Goal: Transaction & Acquisition: Purchase product/service

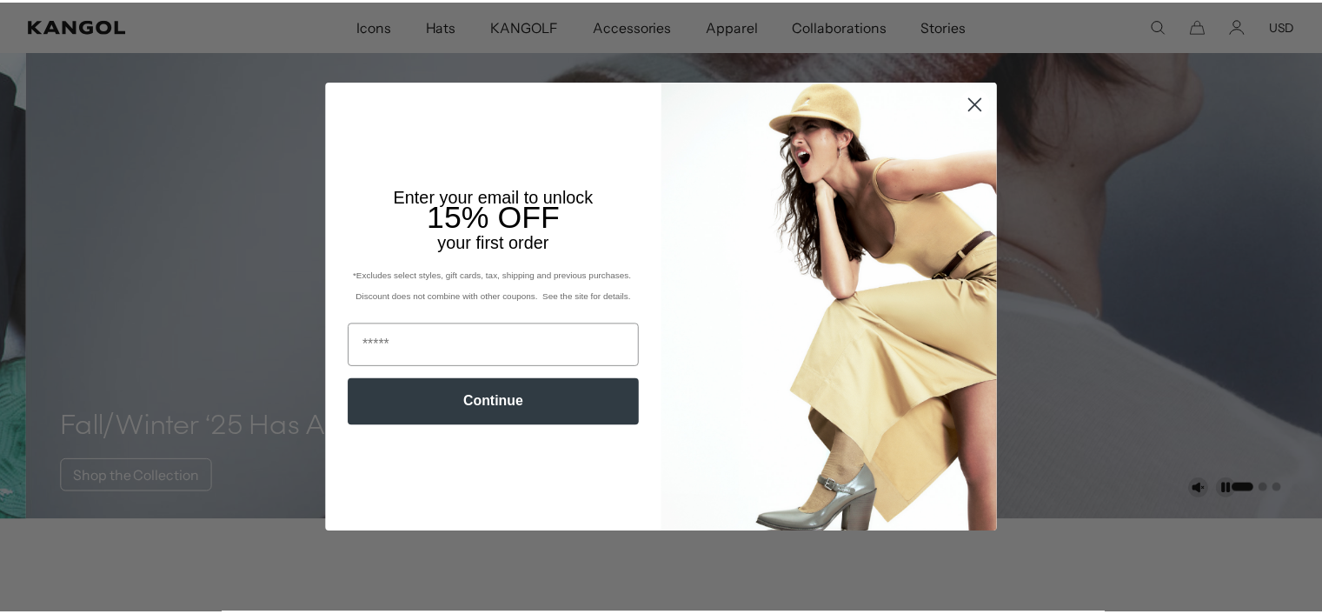
scroll to position [0, 358]
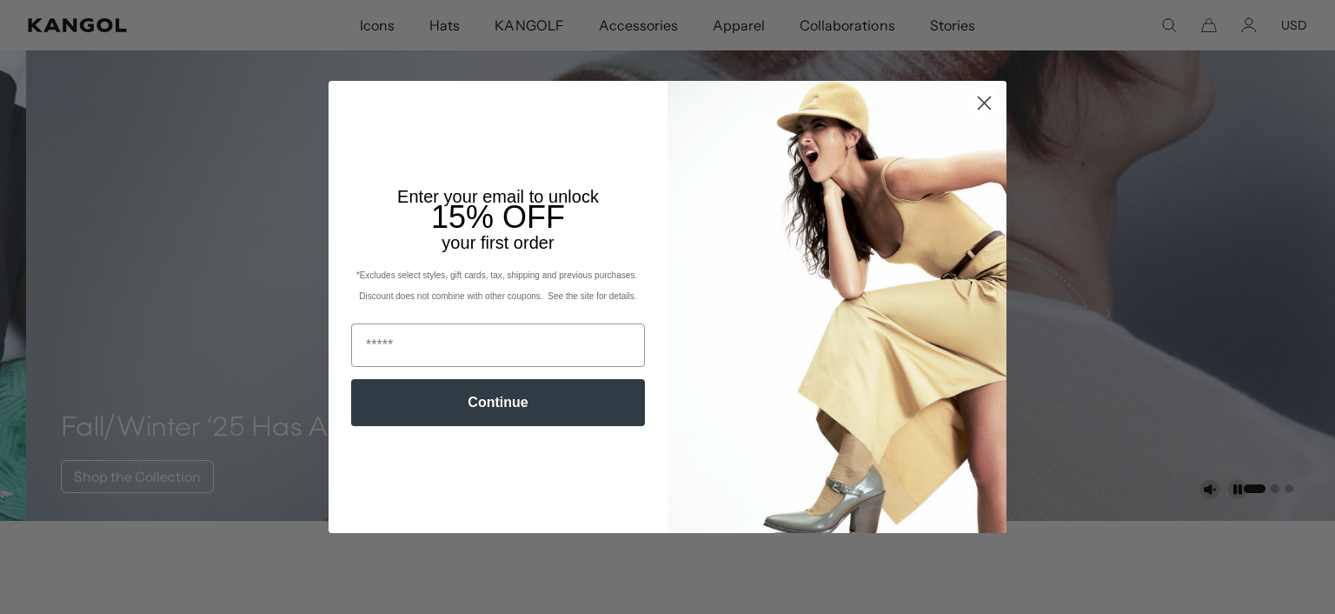
click at [1280, 23] on div "Close dialog Enter your email to unlock 15% OFF your first order *Excludes sele…" at bounding box center [667, 307] width 1335 height 614
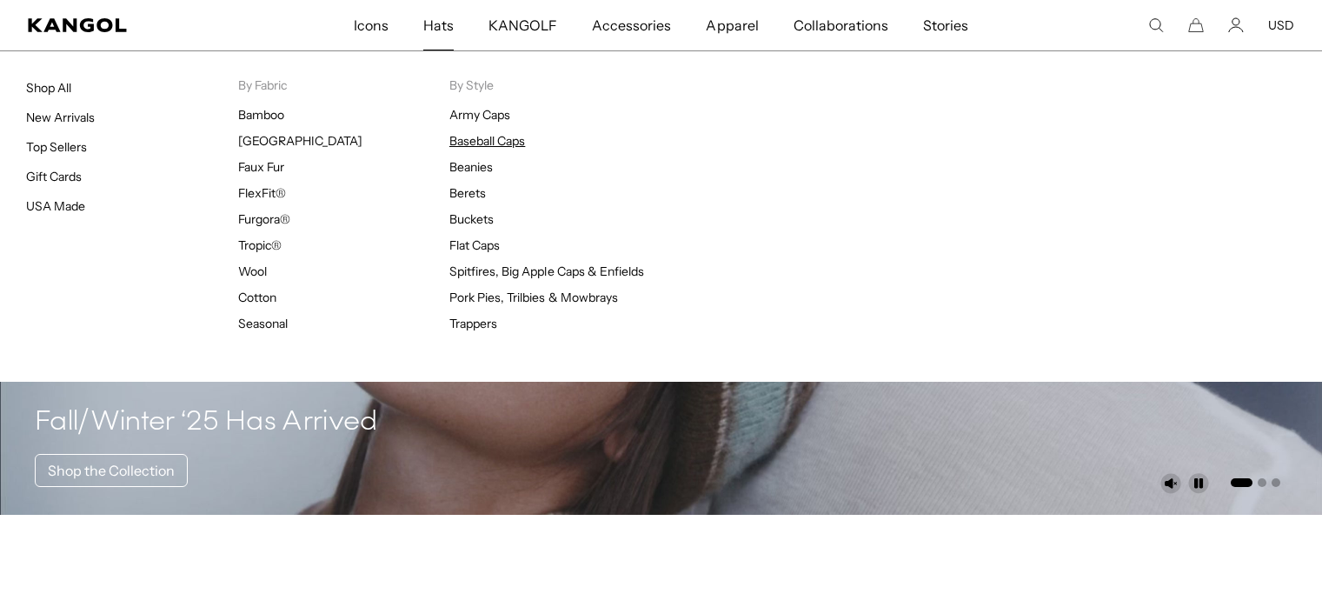
click at [440, 17] on span "Hats" at bounding box center [438, 25] width 30 height 50
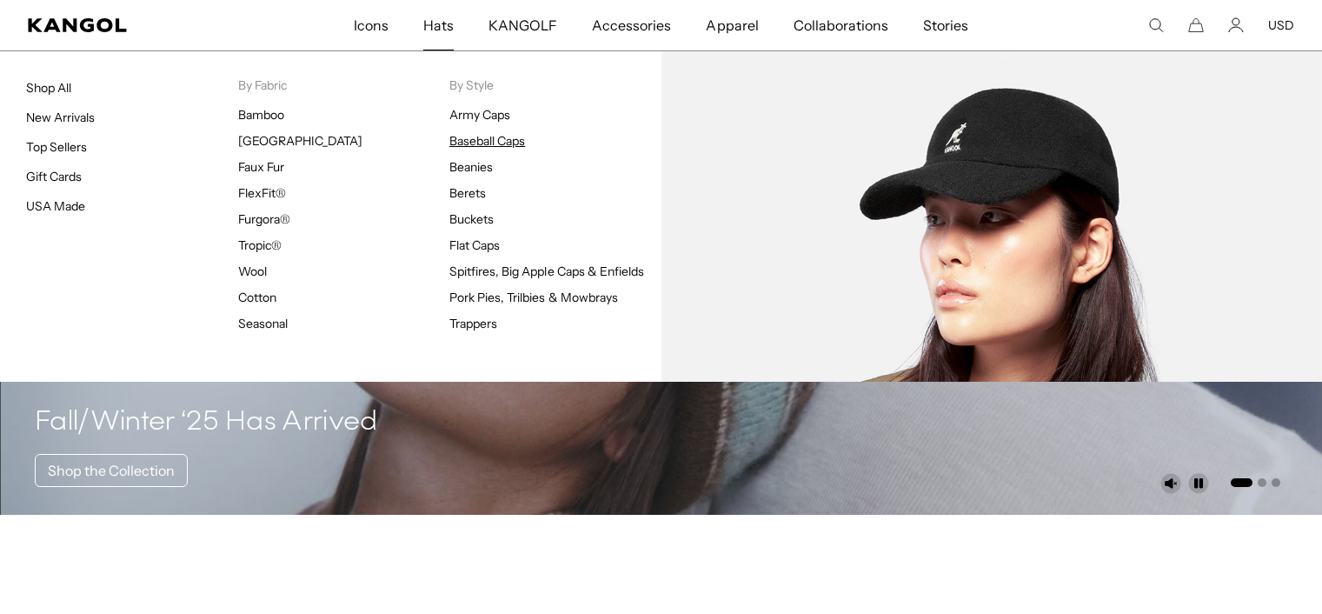
click at [486, 137] on link "Baseball Caps" at bounding box center [487, 141] width 76 height 16
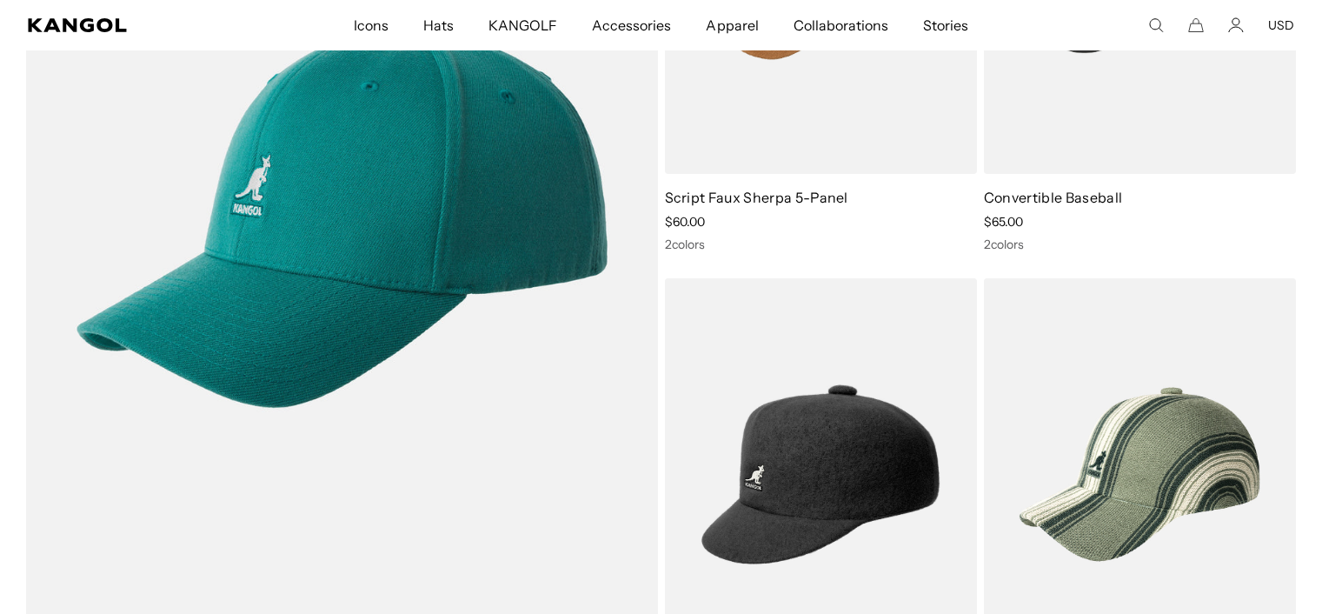
scroll to position [0, 358]
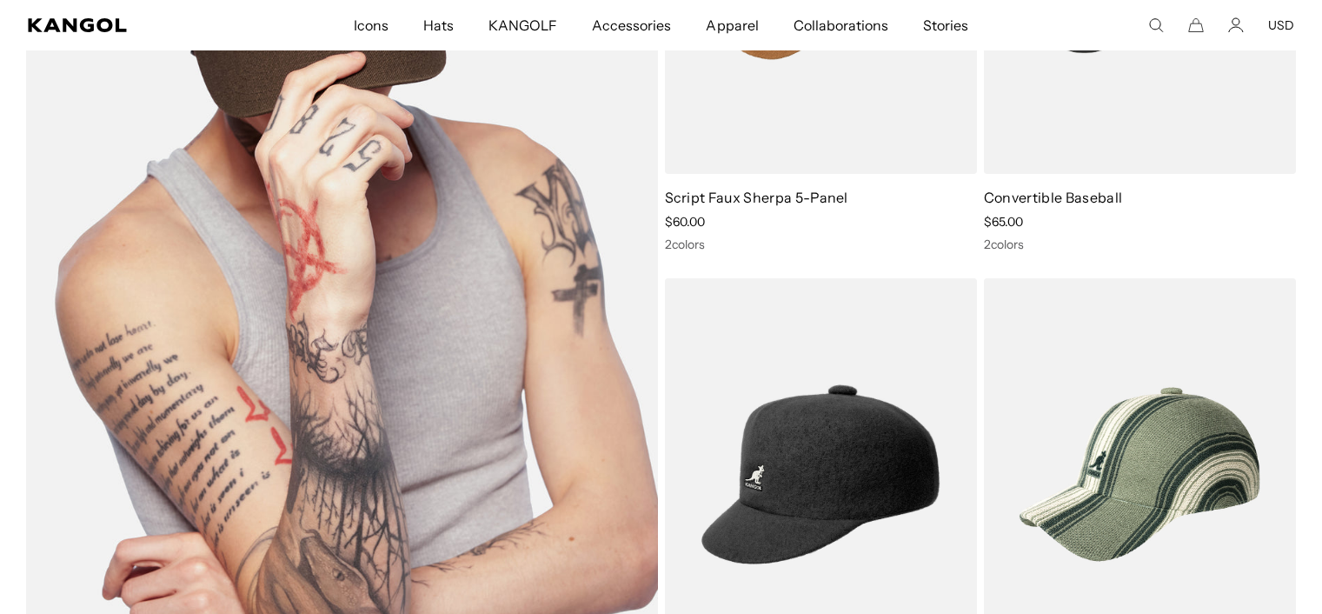
click at [389, 287] on img at bounding box center [342, 215] width 632 height 866
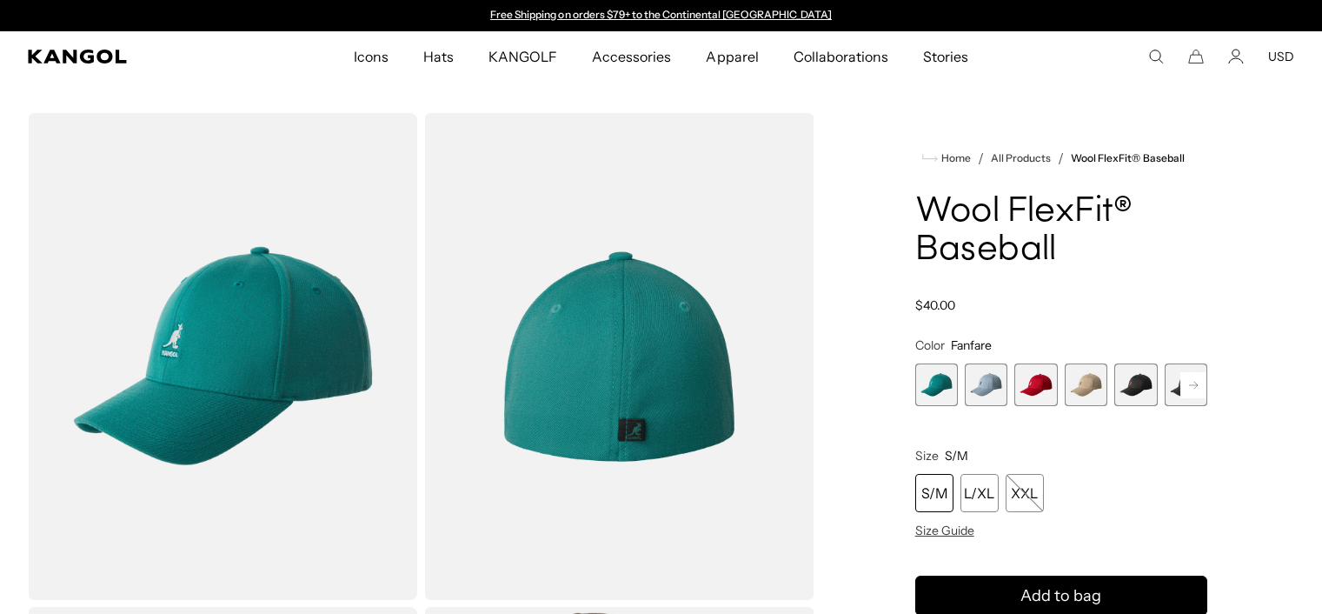
click at [1137, 377] on span "5 of 17" at bounding box center [1135, 384] width 43 height 43
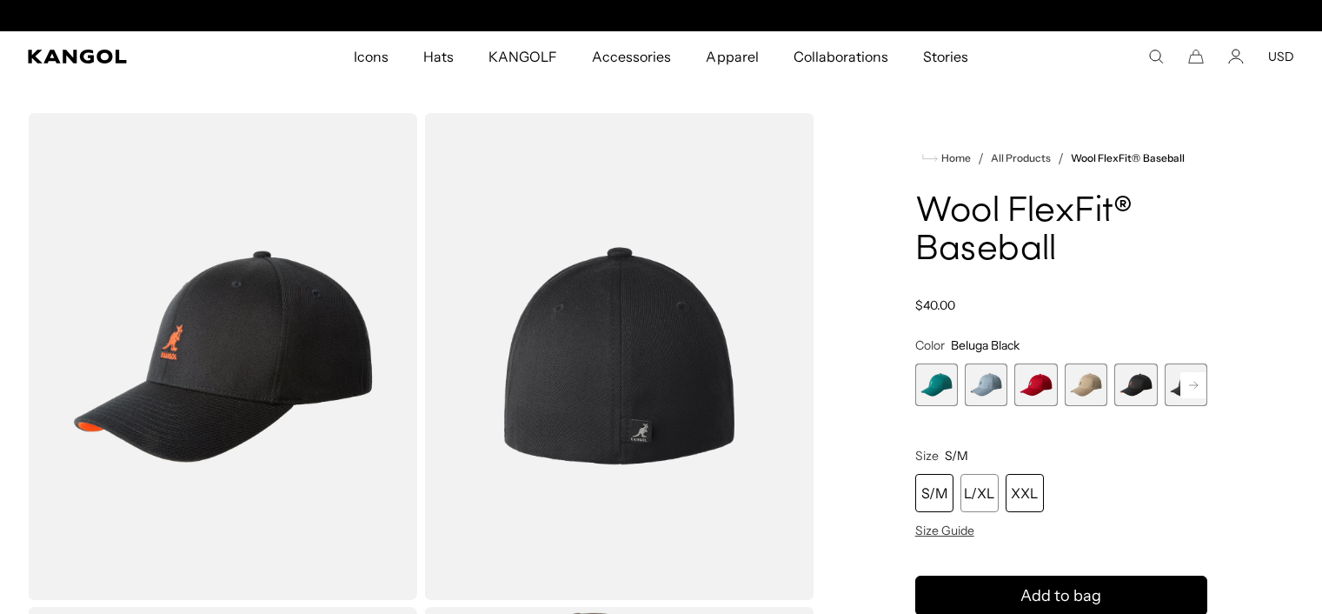
scroll to position [0, 358]
click at [1021, 484] on div "XXL" at bounding box center [1025, 493] width 38 height 38
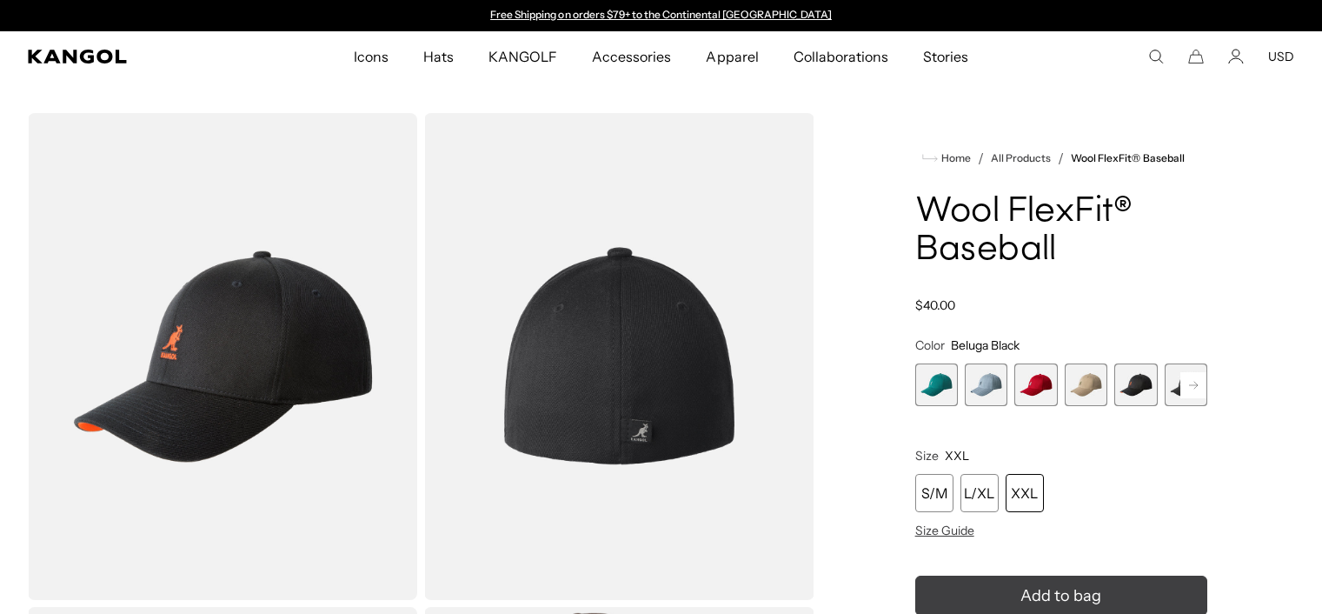
click at [1080, 584] on span "Add to bag" at bounding box center [1060, 595] width 81 height 23
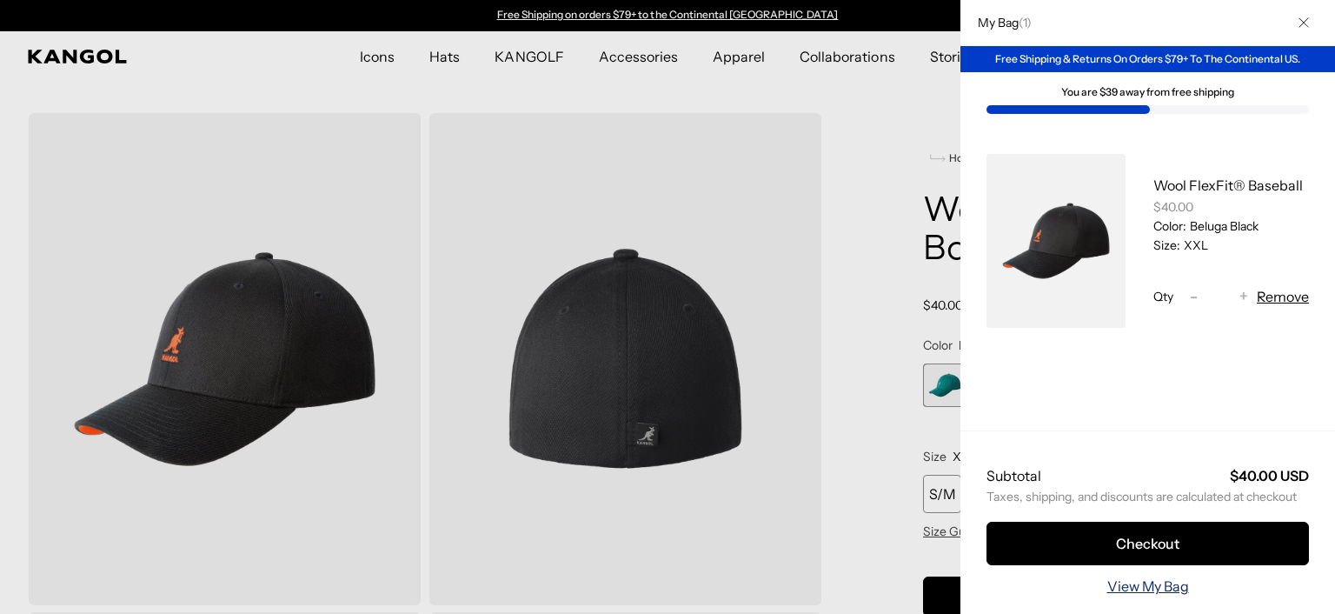
click at [1125, 575] on link "View My Bag" at bounding box center [1148, 585] width 82 height 21
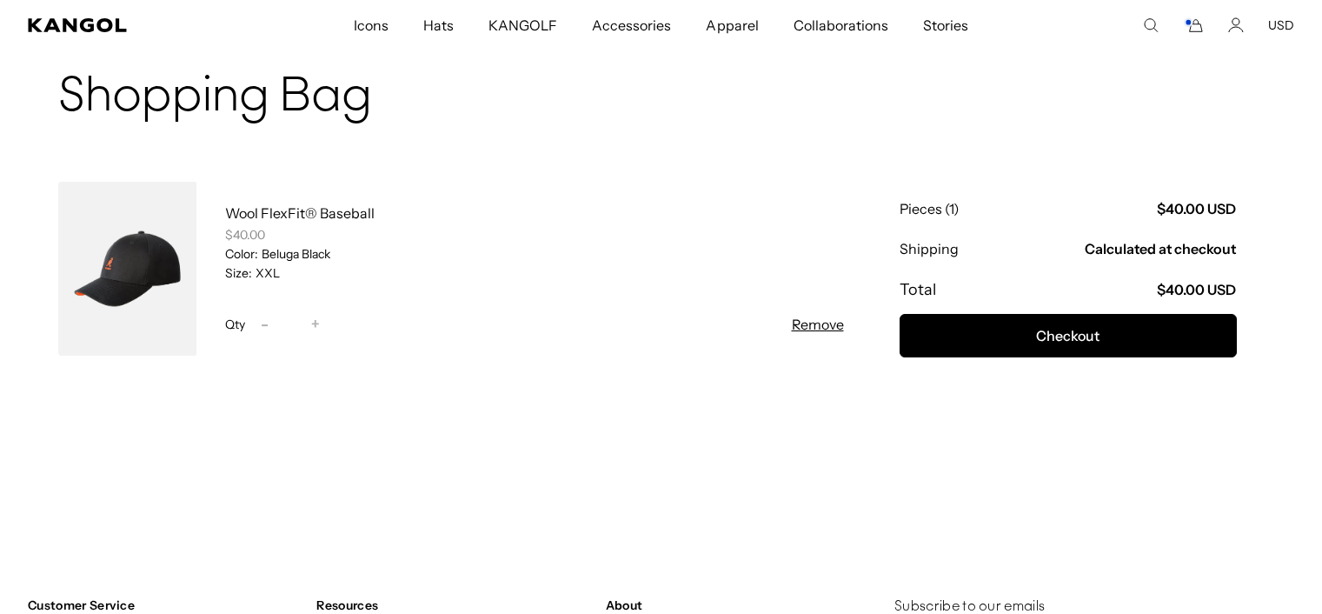
scroll to position [108, 0]
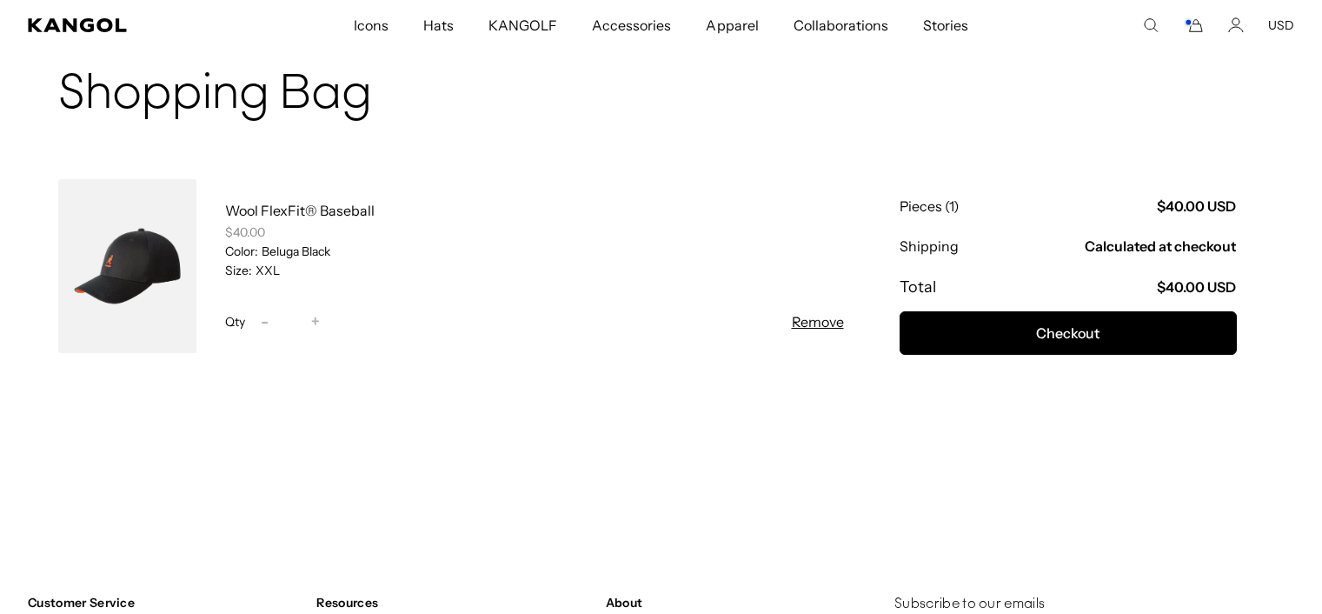
click at [902, 388] on shop-pay-wallet-button at bounding box center [901, 378] width 3 height 17
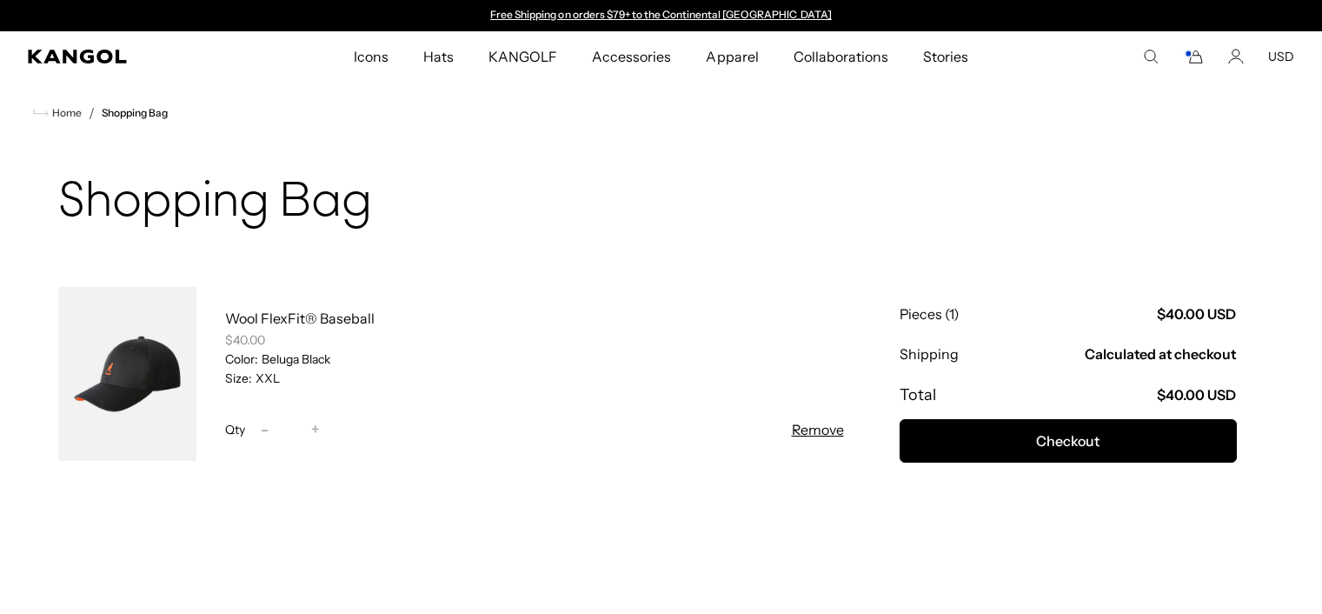
click at [902, 495] on shop-pay-wallet-button at bounding box center [901, 486] width 3 height 17
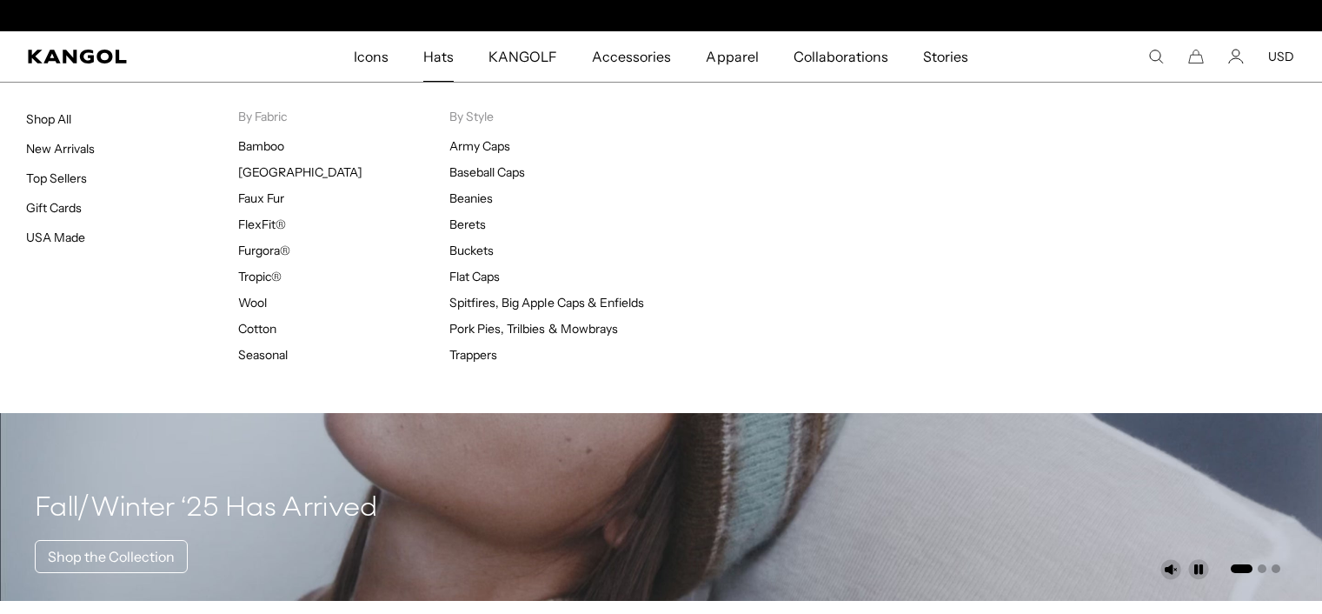
click at [437, 57] on span "Hats" at bounding box center [438, 56] width 30 height 50
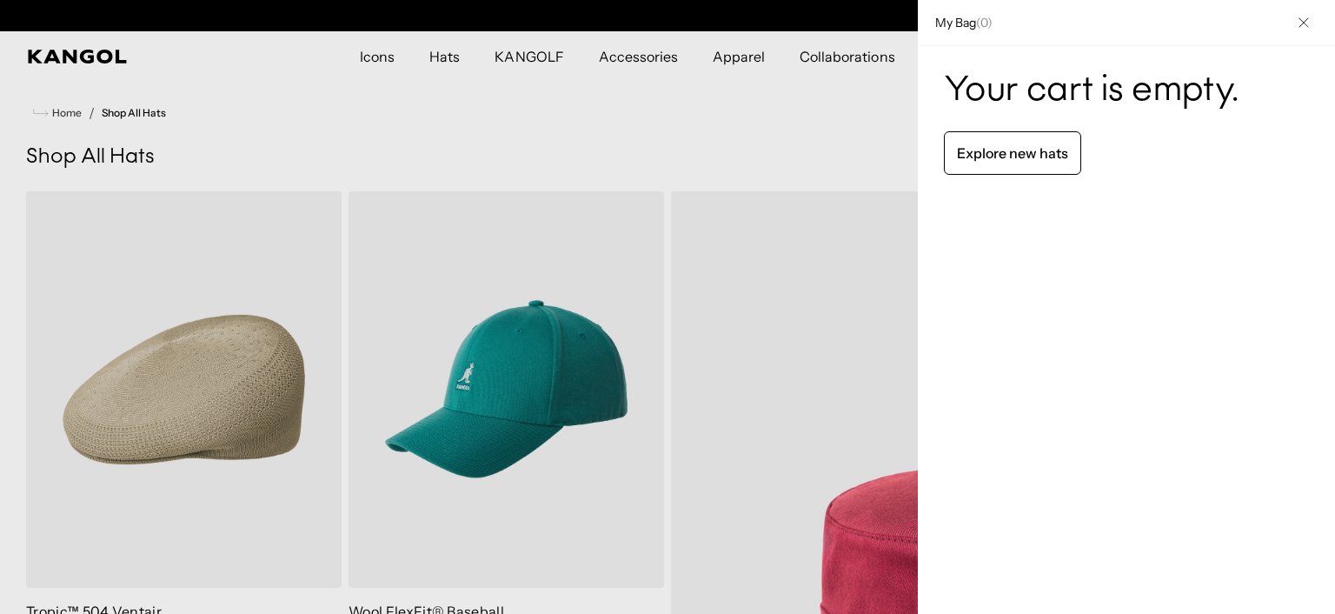
scroll to position [0, 358]
click at [497, 394] on div at bounding box center [667, 307] width 1335 height 614
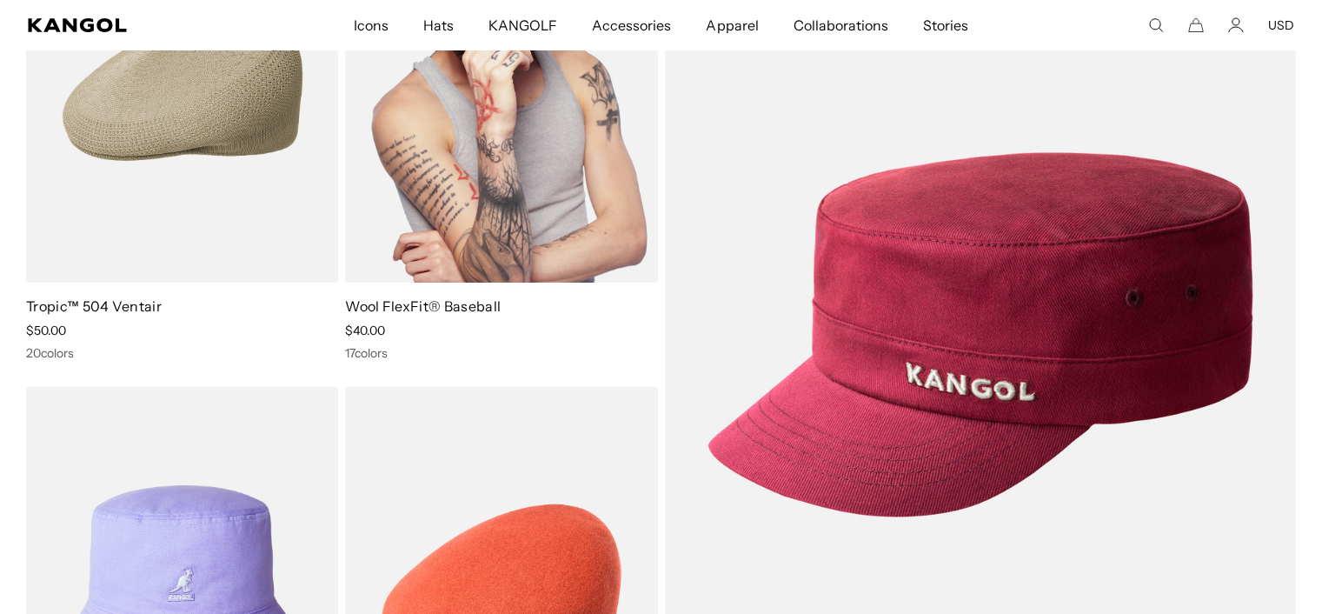
click at [482, 150] on img at bounding box center [501, 86] width 312 height 392
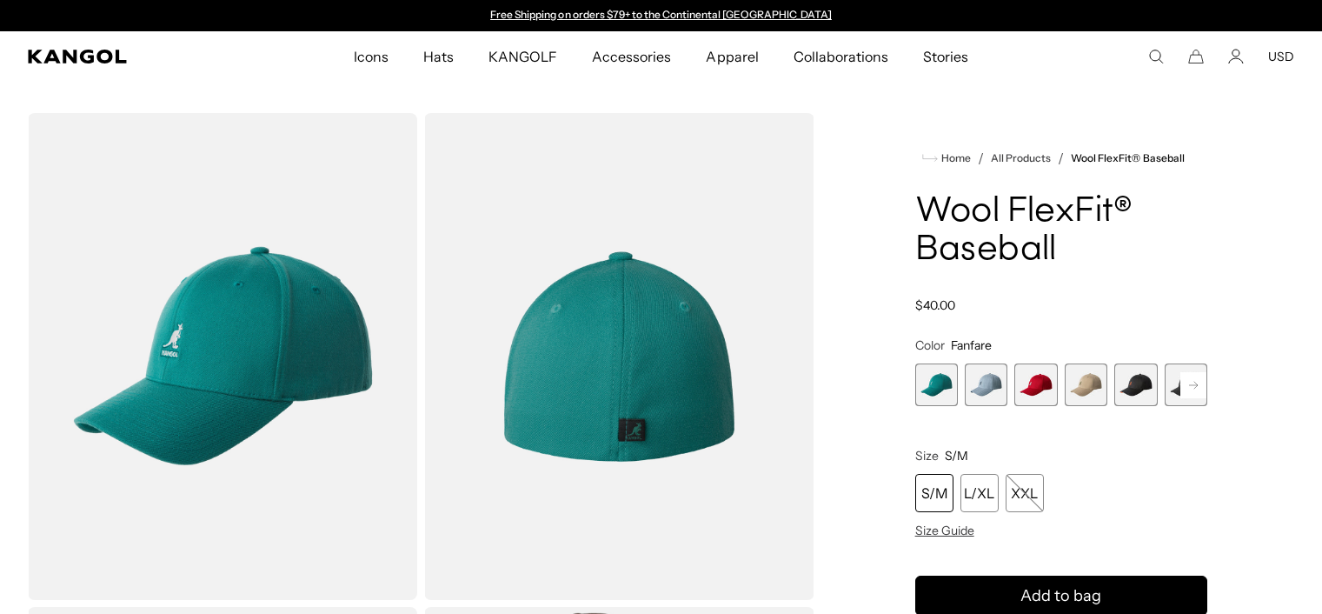
click at [1175, 385] on span "6 of 17" at bounding box center [1186, 384] width 43 height 43
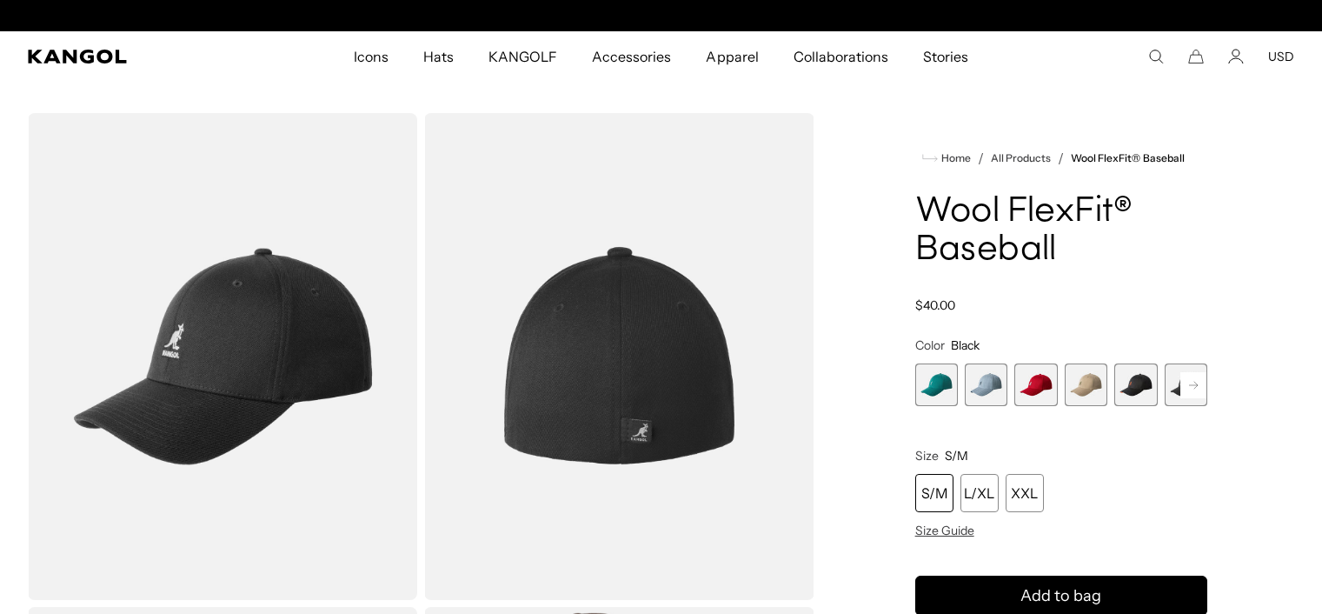
scroll to position [0, 358]
click at [1016, 473] on div "Size S/M S/M L/XL XXL Size Guide" at bounding box center [1061, 493] width 292 height 90
click at [1020, 494] on div "XXL" at bounding box center [1025, 493] width 38 height 38
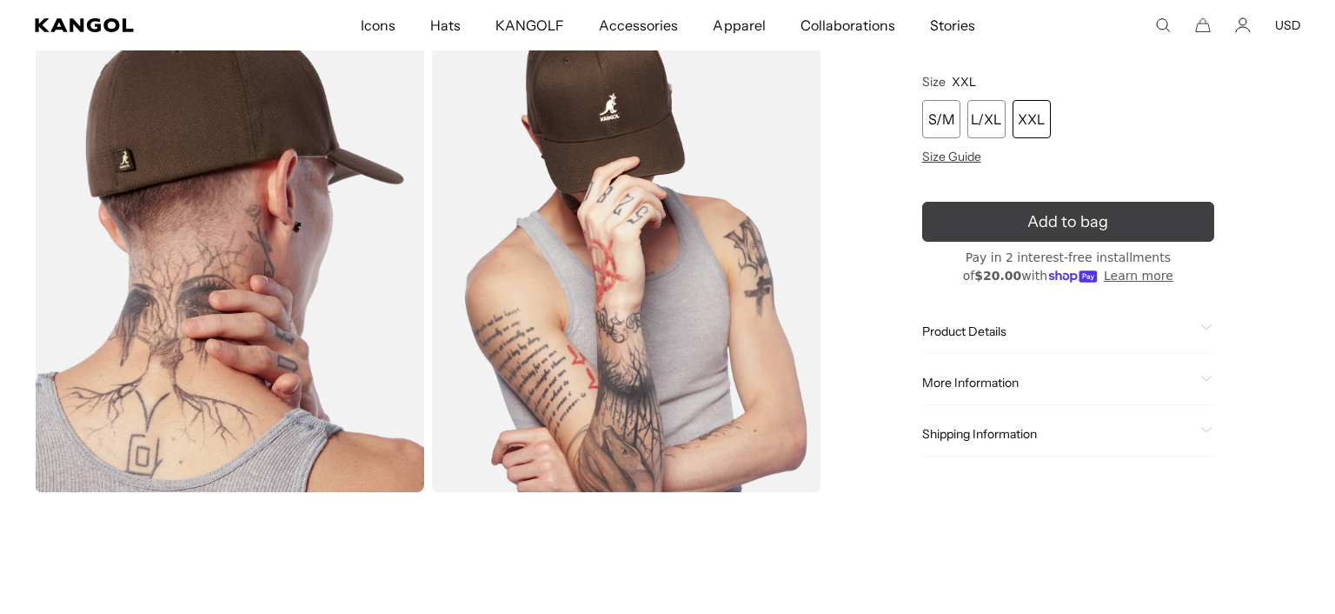
scroll to position [0, 358]
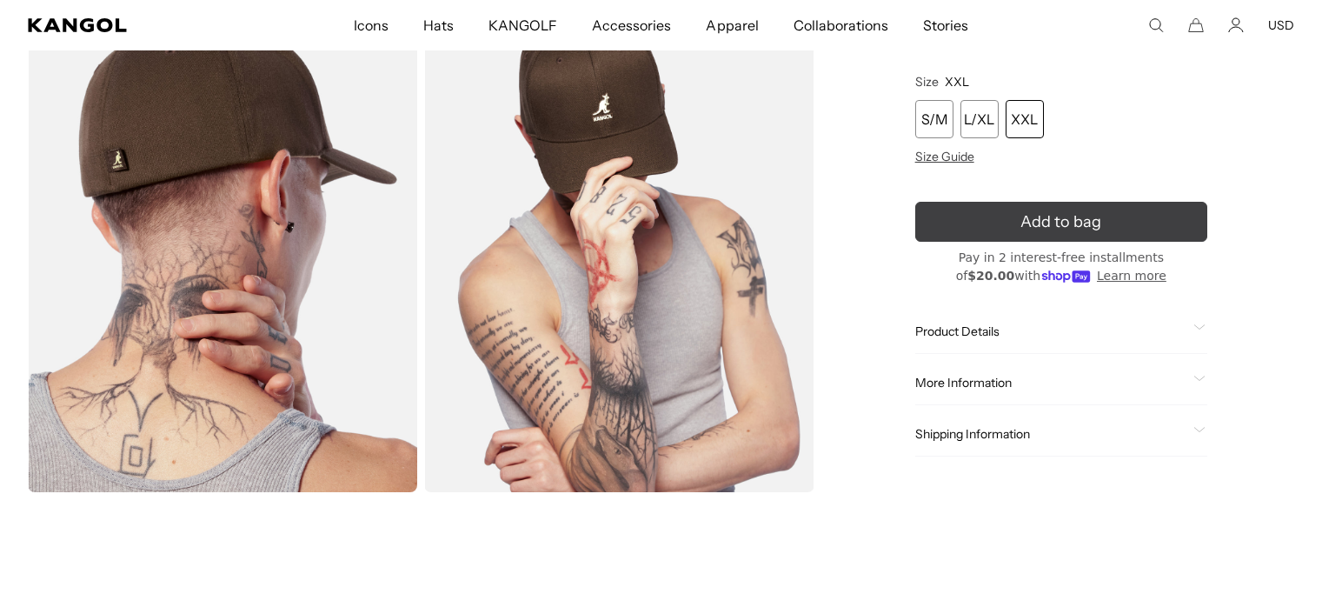
click at [1074, 218] on icon "submit" at bounding box center [1061, 222] width 31 height 31
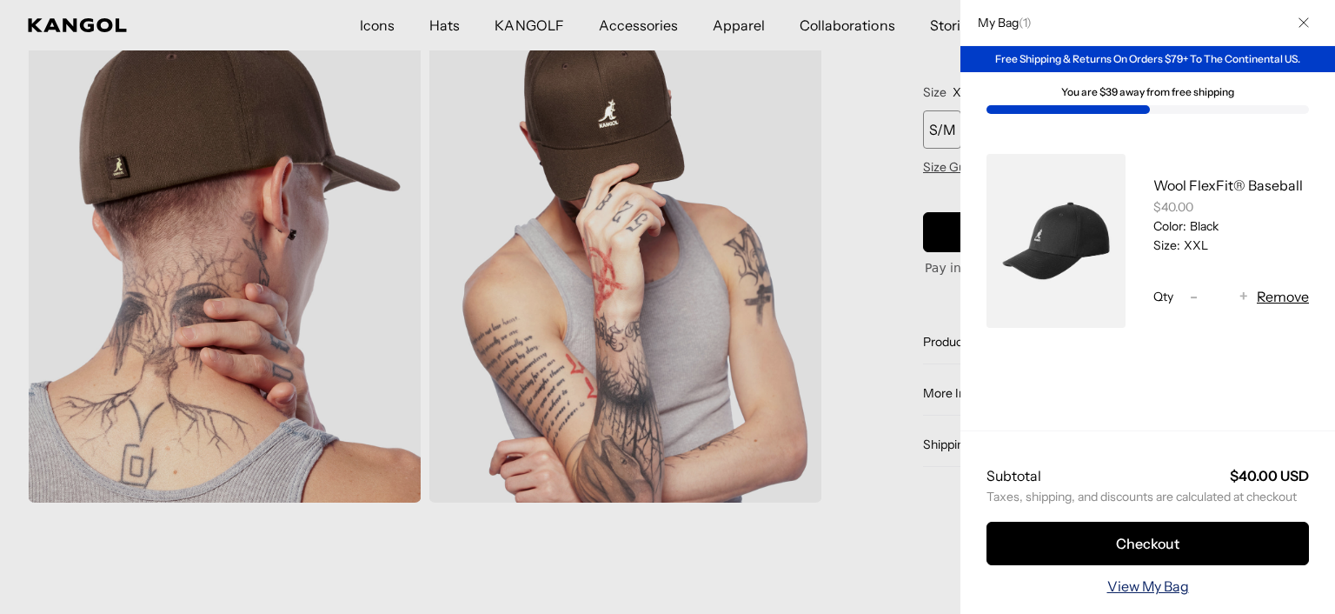
click at [1135, 575] on link "View My Bag" at bounding box center [1148, 585] width 82 height 21
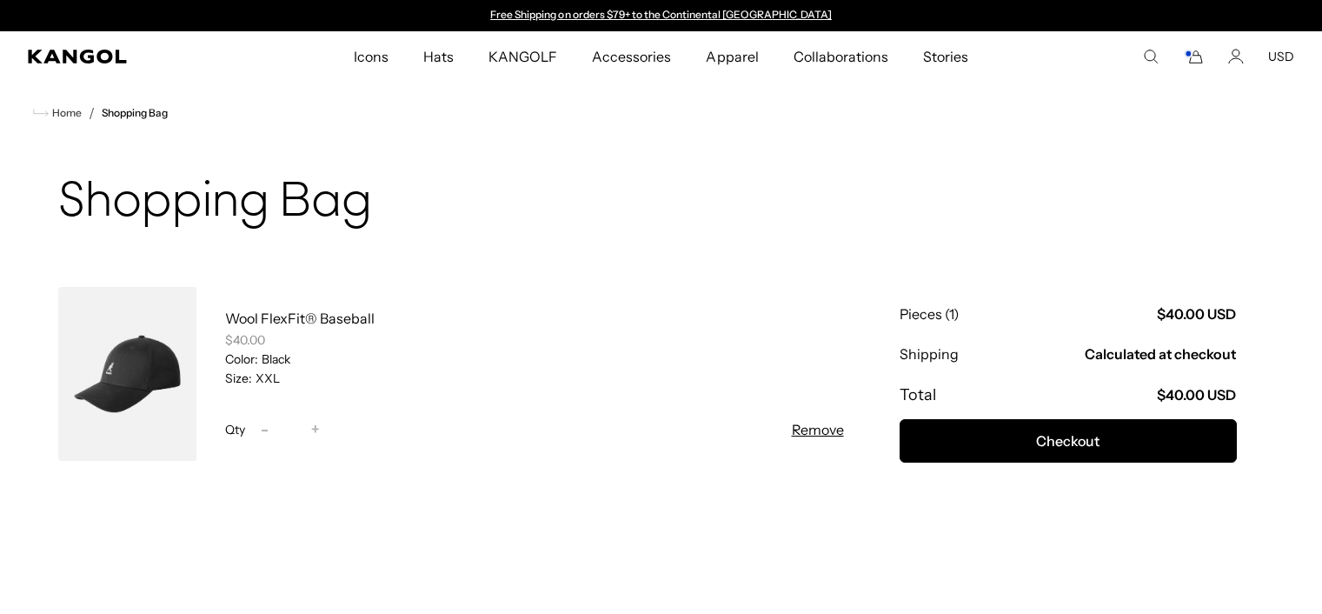
click at [1190, 55] on rect "Cart" at bounding box center [1188, 53] width 7 height 7
click at [1192, 52] on rect "Cart" at bounding box center [1188, 53] width 7 height 7
click at [1194, 59] on icon "Cart" at bounding box center [1193, 57] width 21 height 16
click at [1190, 50] on rect "Cart" at bounding box center [1188, 53] width 7 height 7
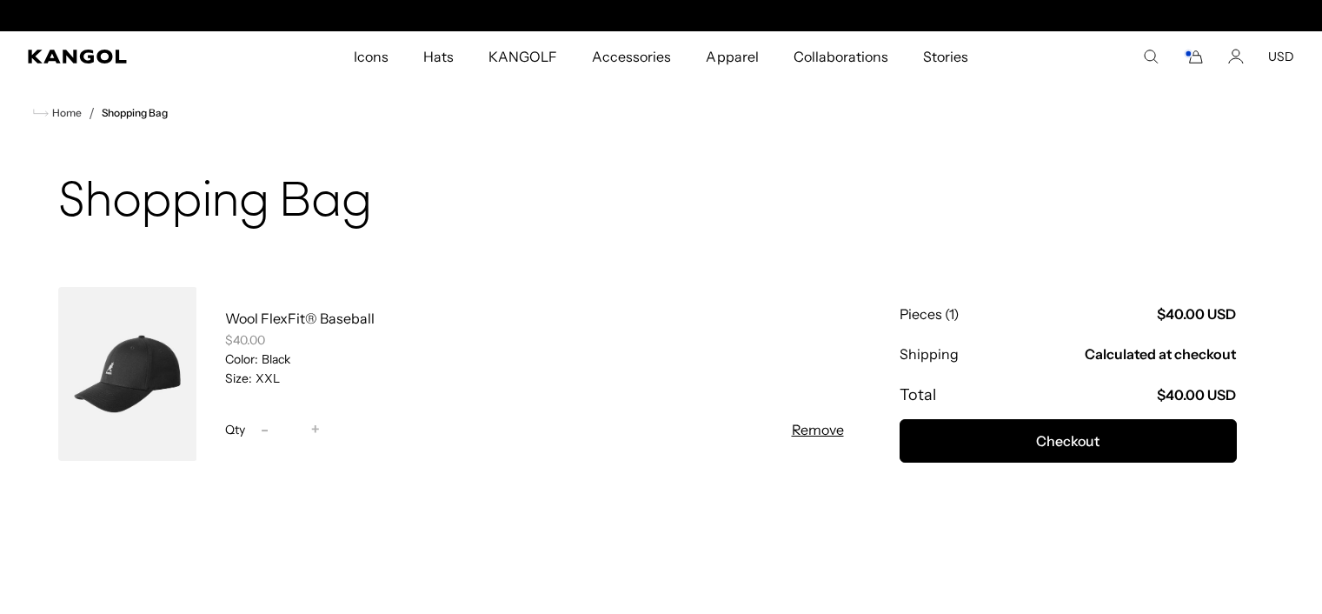
scroll to position [0, 0]
